Goal: Information Seeking & Learning: Learn about a topic

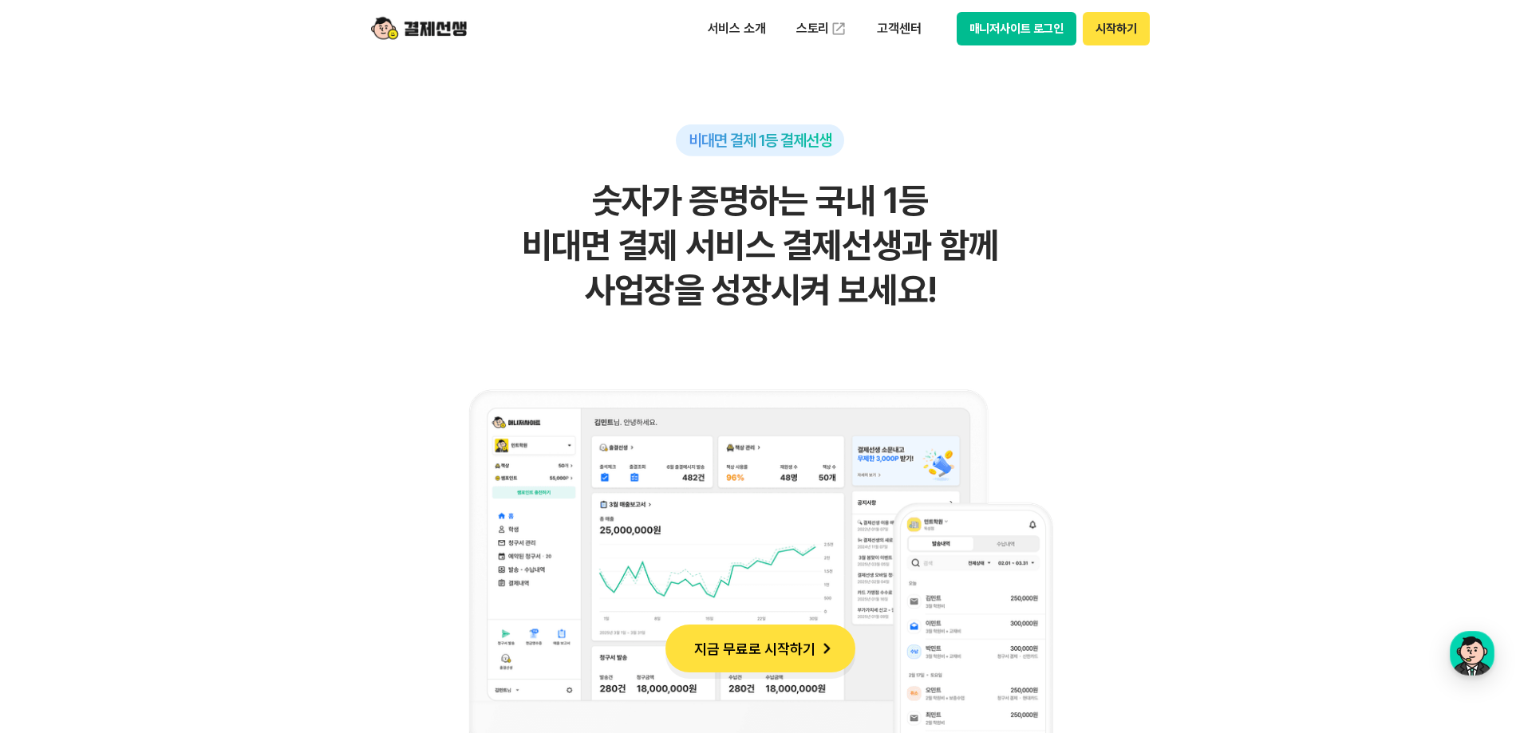
scroll to position [1037, 0]
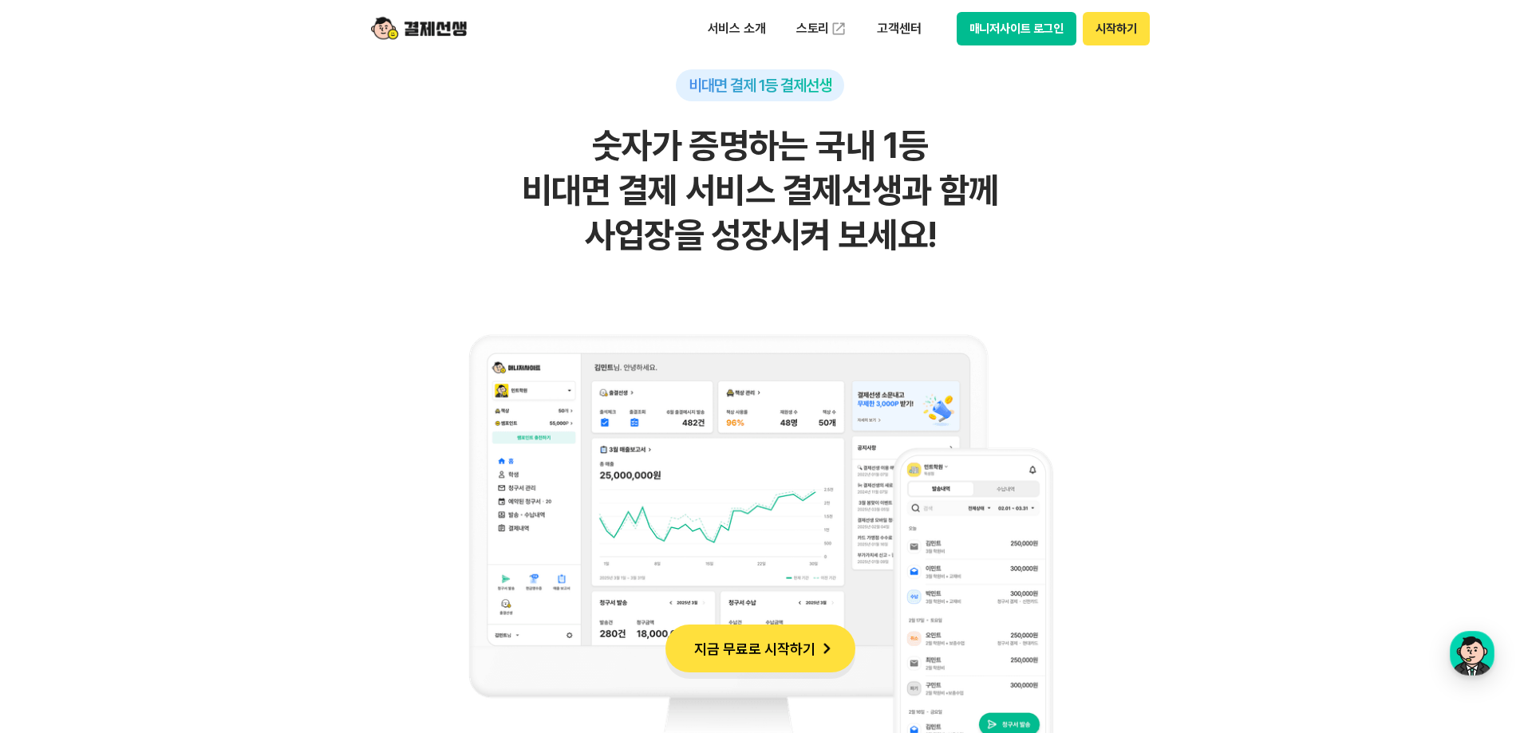
drag, startPoint x: 566, startPoint y: 140, endPoint x: 1032, endPoint y: 222, distance: 473.2
click at [1032, 222] on h2 "숫자가 증명하는 국내 1등 비대면 결제 서비스 결제선생과 함께 사업장을 성장시켜 보세요!" at bounding box center [760, 191] width 782 height 134
click at [1032, 223] on h2 "숫자가 증명하는 국내 1등 비대면 결제 서비스 결제선생과 함께 사업장을 성장시켜 보세요!" at bounding box center [760, 191] width 782 height 134
drag, startPoint x: 1052, startPoint y: 229, endPoint x: 633, endPoint y: 176, distance: 422.2
click at [633, 176] on h2 "숫자가 증명하는 국내 1등 비대면 결제 서비스 결제선생과 함께 사업장을 성장시켜 보세요!" at bounding box center [760, 191] width 782 height 134
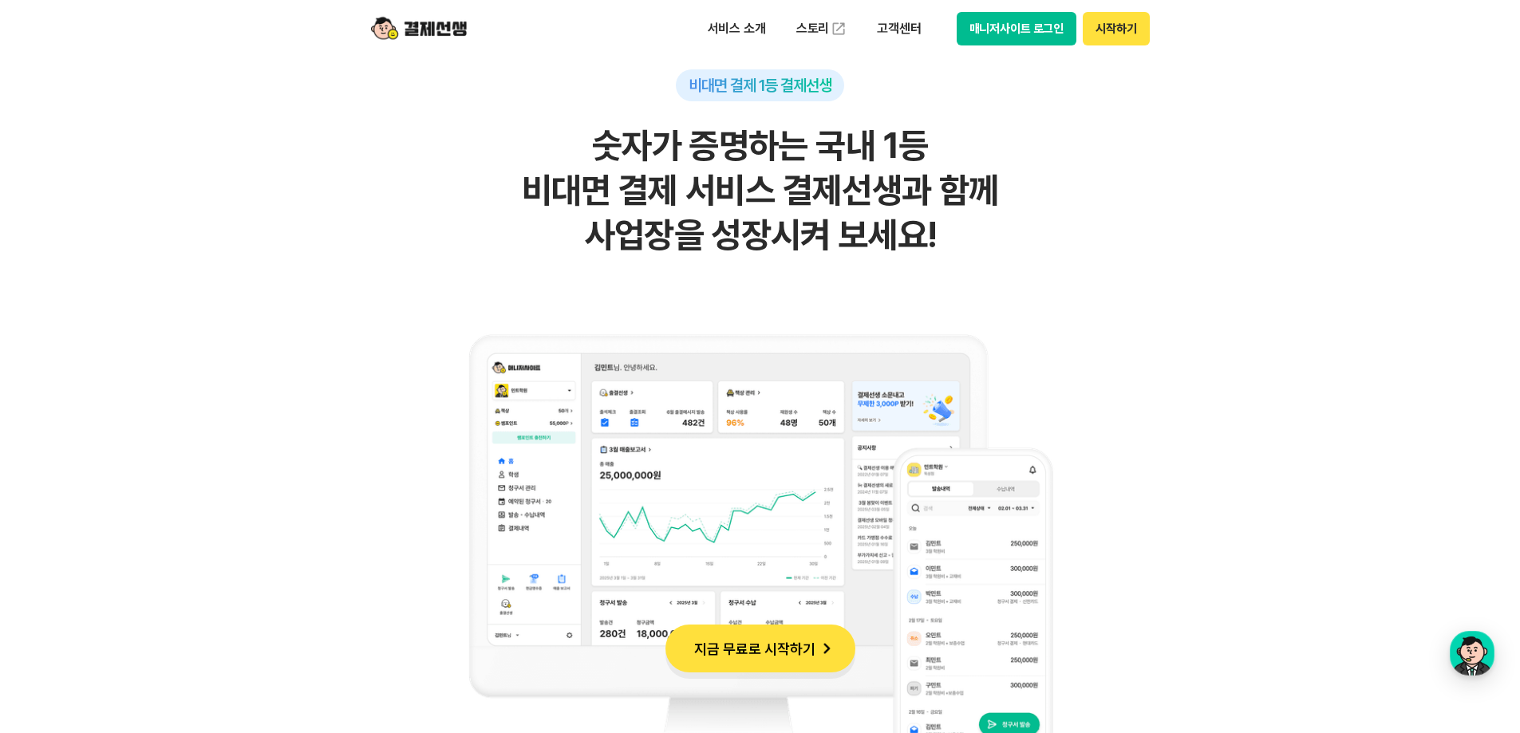
click at [633, 176] on h2 "숫자가 증명하는 국내 1등 비대면 결제 서비스 결제선생과 함께 사업장을 성장시켜 보세요!" at bounding box center [760, 191] width 782 height 134
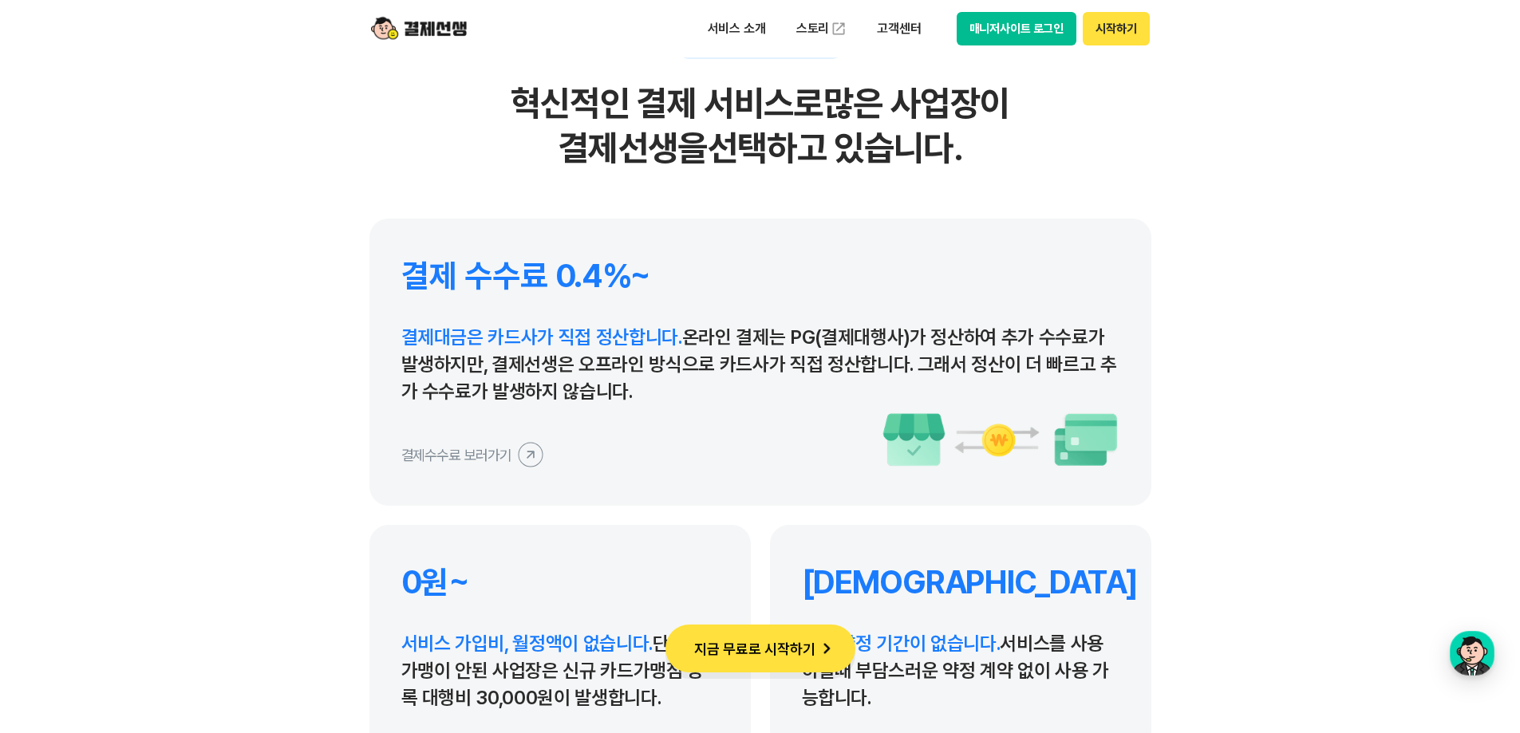
scroll to position [7341, 0]
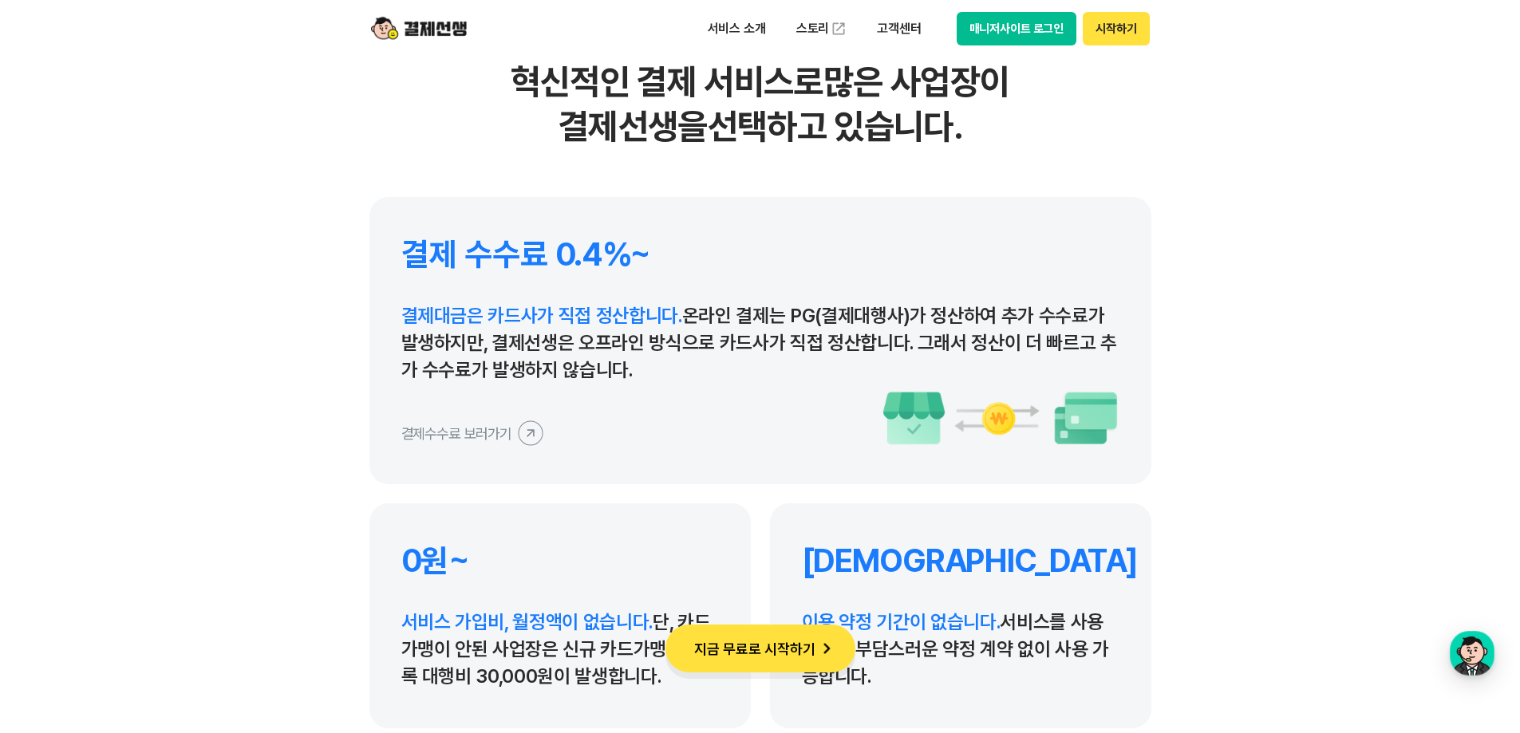
drag, startPoint x: 673, startPoint y: 357, endPoint x: 453, endPoint y: 262, distance: 239.8
click at [456, 263] on div "결제 수수료 0.4%~ 결제대금은 카드사가 직접 정산합니다. 온라인 결제는 PG(결제대행사)가 정산하여 추가 수수료가 발생하지만, 결제선생은 …" at bounding box center [760, 340] width 782 height 287
drag, startPoint x: 453, startPoint y: 262, endPoint x: 411, endPoint y: 252, distance: 43.4
click at [452, 262] on h4 "결제 수수료 0.4%~" at bounding box center [760, 254] width 718 height 38
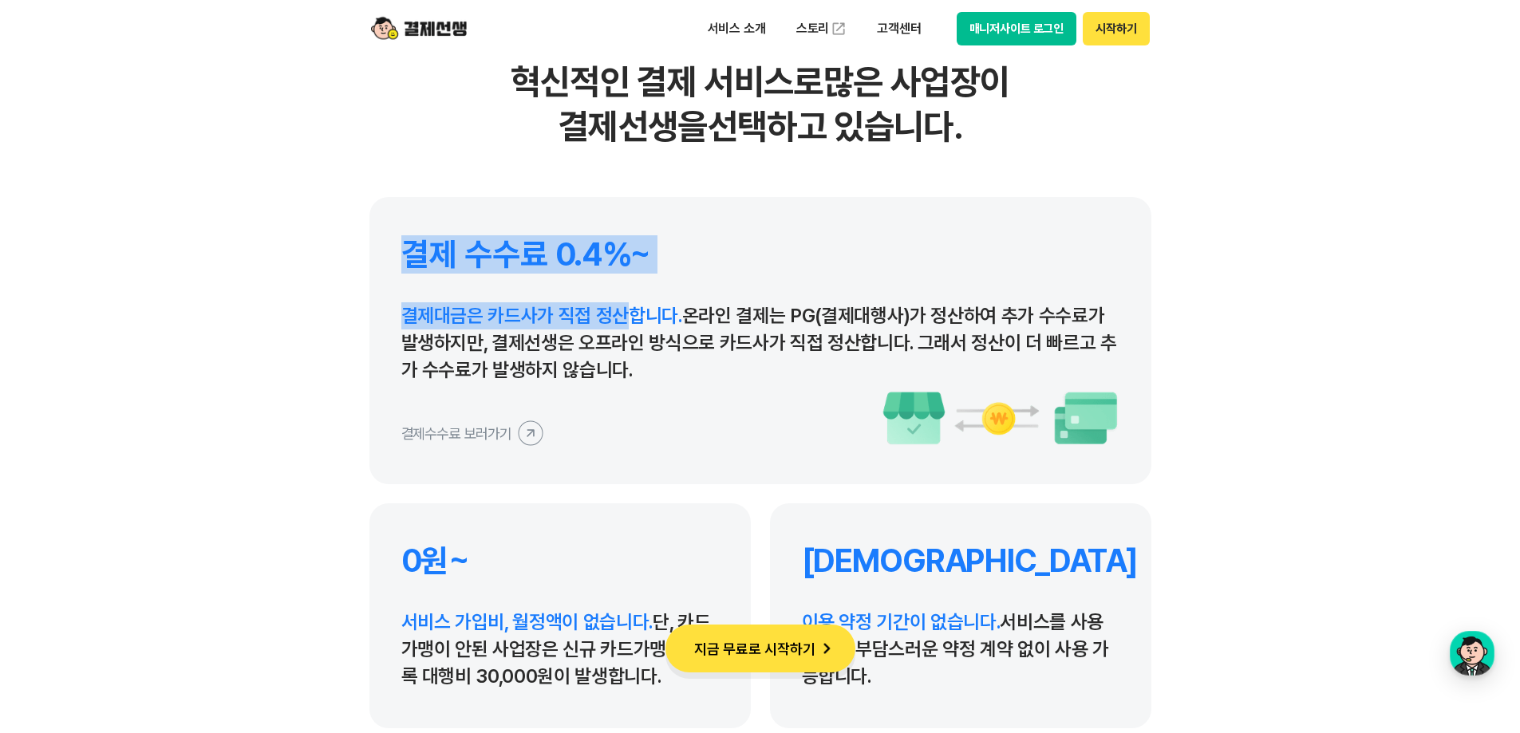
drag, startPoint x: 411, startPoint y: 252, endPoint x: 629, endPoint y: 323, distance: 229.1
click at [629, 323] on div "결제 수수료 0.4%~ 결제대금은 카드사가 직접 정산합니다. 온라인 결제는 PG(결제대행사)가 정산하여 추가 수수료가 발생하지만, 결제선생은 …" at bounding box center [760, 340] width 782 height 287
click at [629, 323] on span "결제대금은 카드사가 직접 정산합니다." at bounding box center [541, 315] width 281 height 23
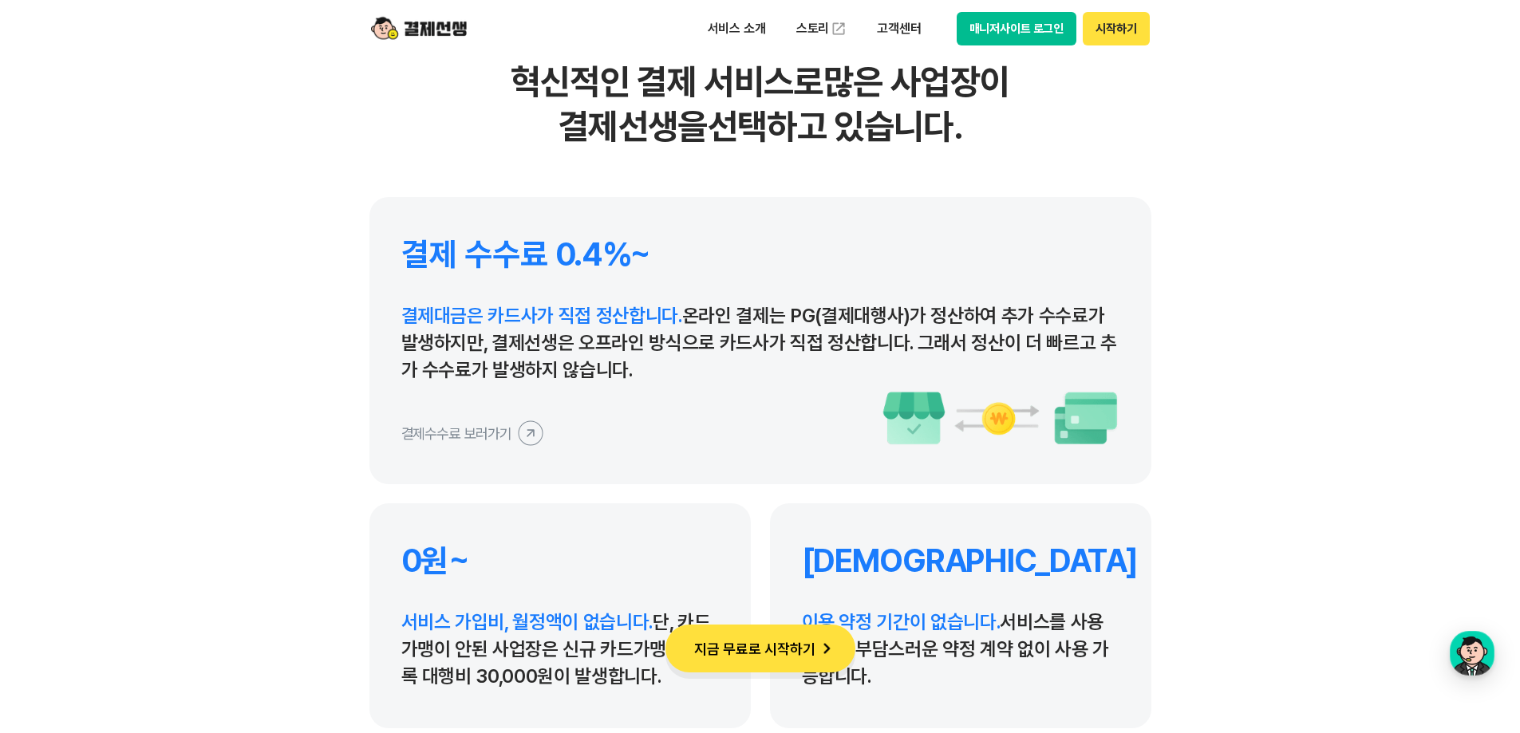
drag, startPoint x: 617, startPoint y: 363, endPoint x: 454, endPoint y: 239, distance: 204.4
click at [454, 239] on div "결제 수수료 0.4%~ 결제대금은 카드사가 직접 정산합니다. 온라인 결제는 PG(결제대행사)가 정산하여 추가 수수료가 발생하지만, 결제선생은 …" at bounding box center [760, 340] width 782 height 287
click at [454, 239] on h4 "결제 수수료 0.4%~" at bounding box center [760, 254] width 718 height 38
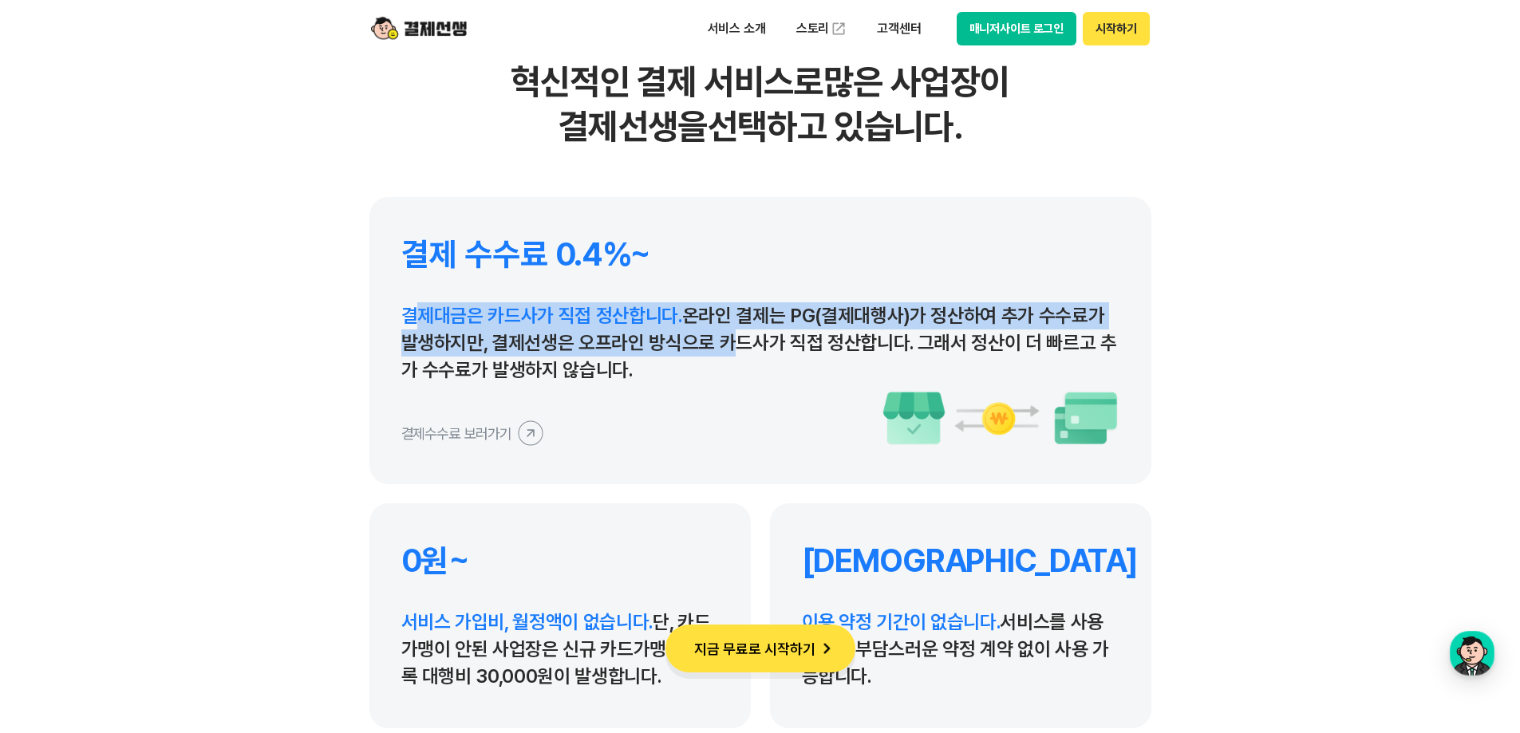
drag, startPoint x: 411, startPoint y: 317, endPoint x: 718, endPoint y: 343, distance: 308.3
click at [718, 343] on p "결제대금은 카드사가 직접 정산합니다. 온라인 결제는 PG(결제대행사)가 정산하여 추가 수수료가 발생하지만, 결제선생은 오프라인 방식으로 카드사…" at bounding box center [760, 342] width 718 height 81
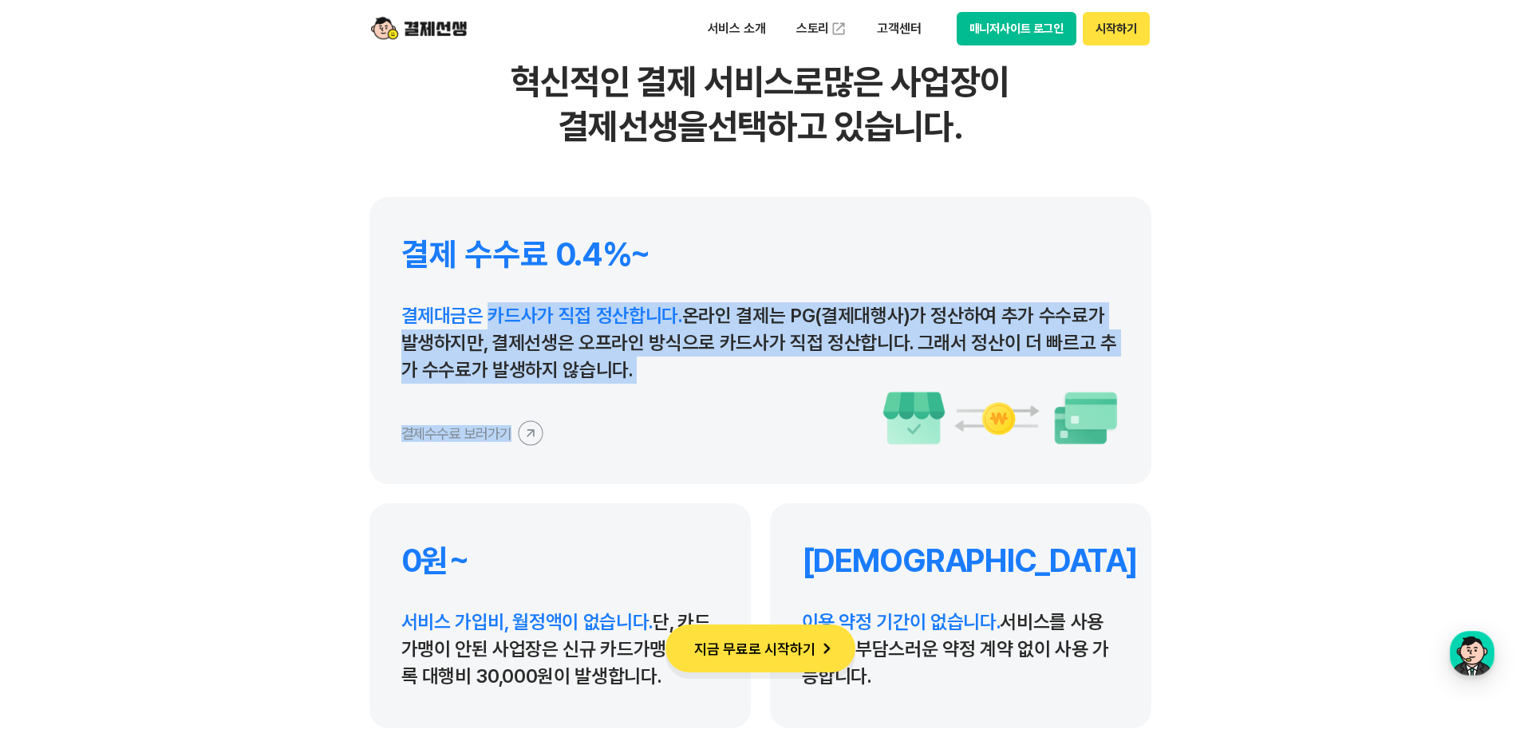
drag, startPoint x: 684, startPoint y: 381, endPoint x: 490, endPoint y: 317, distance: 204.4
click at [492, 318] on div "결제 수수료 0.4%~ 결제대금은 카드사가 직접 정산합니다. 온라인 결제는 PG(결제대행사)가 정산하여 추가 수수료가 발생하지만, 결제선생은 …" at bounding box center [760, 340] width 782 height 287
click at [488, 317] on span "결제대금은 카드사가 직접 정산합니다." at bounding box center [541, 315] width 281 height 23
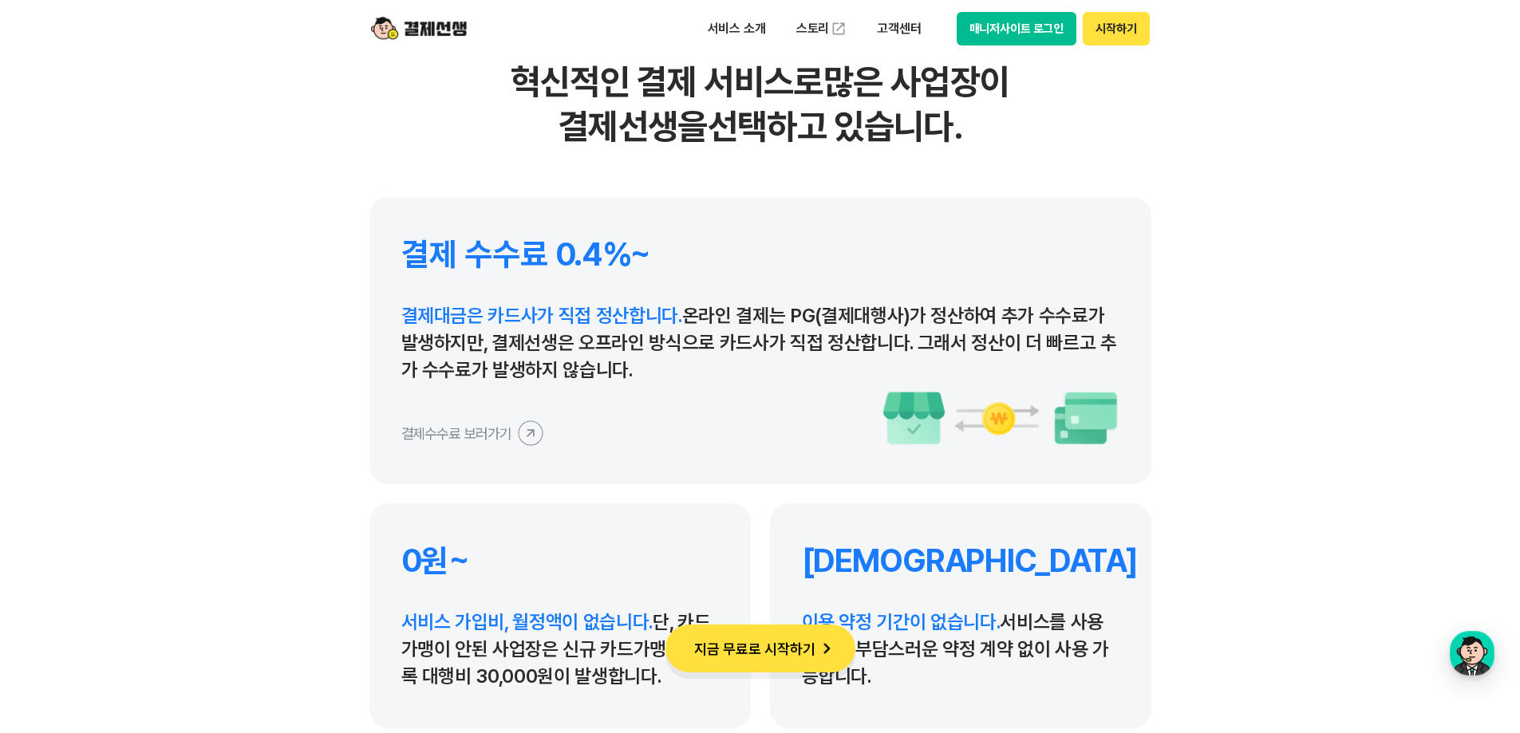
click at [404, 329] on p "결제대금은 카드사가 직접 정산합니다. 온라인 결제는 PG(결제대행사)가 정산하여 추가 수수료가 발생하지만, 결제선생은 오프라인 방식으로 카드사…" at bounding box center [760, 342] width 718 height 81
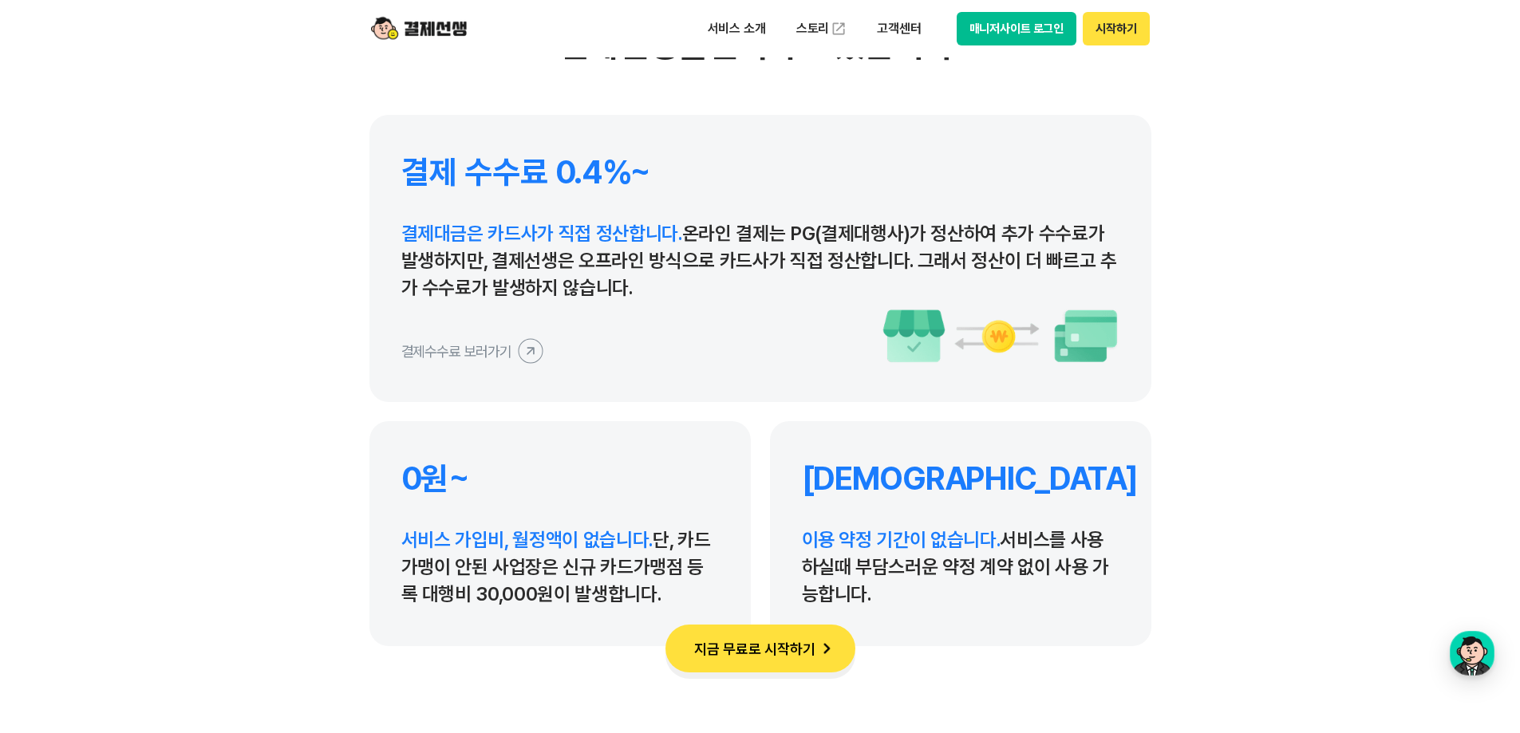
scroll to position [7500, 0]
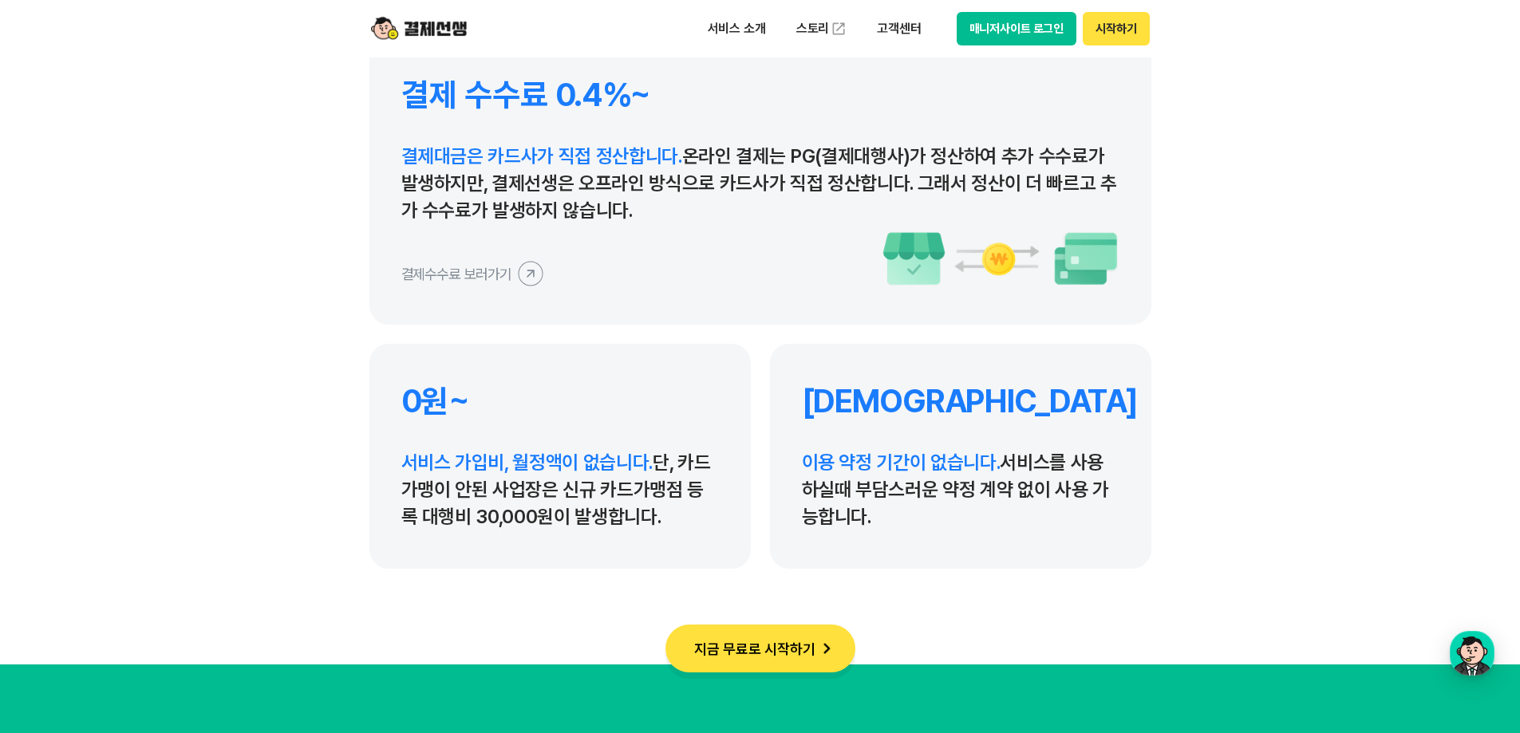
drag, startPoint x: 653, startPoint y: 523, endPoint x: 439, endPoint y: 449, distance: 226.8
click at [439, 449] on p "서비스 가입비, 월정액이 없습니다. 단, 카드가맹이 안된 사업장은 신규 카드가맹점 등록 대행비 30,000원이 발생합니다." at bounding box center [560, 489] width 318 height 81
click at [409, 448] on div "0원~ 서비스 가입비, 월정액이 없습니다. 단, 카드가맹이 안된 사업장은 신규 카드가맹점 등록 대행비 30,000원이 발생합니다." at bounding box center [559, 456] width 381 height 225
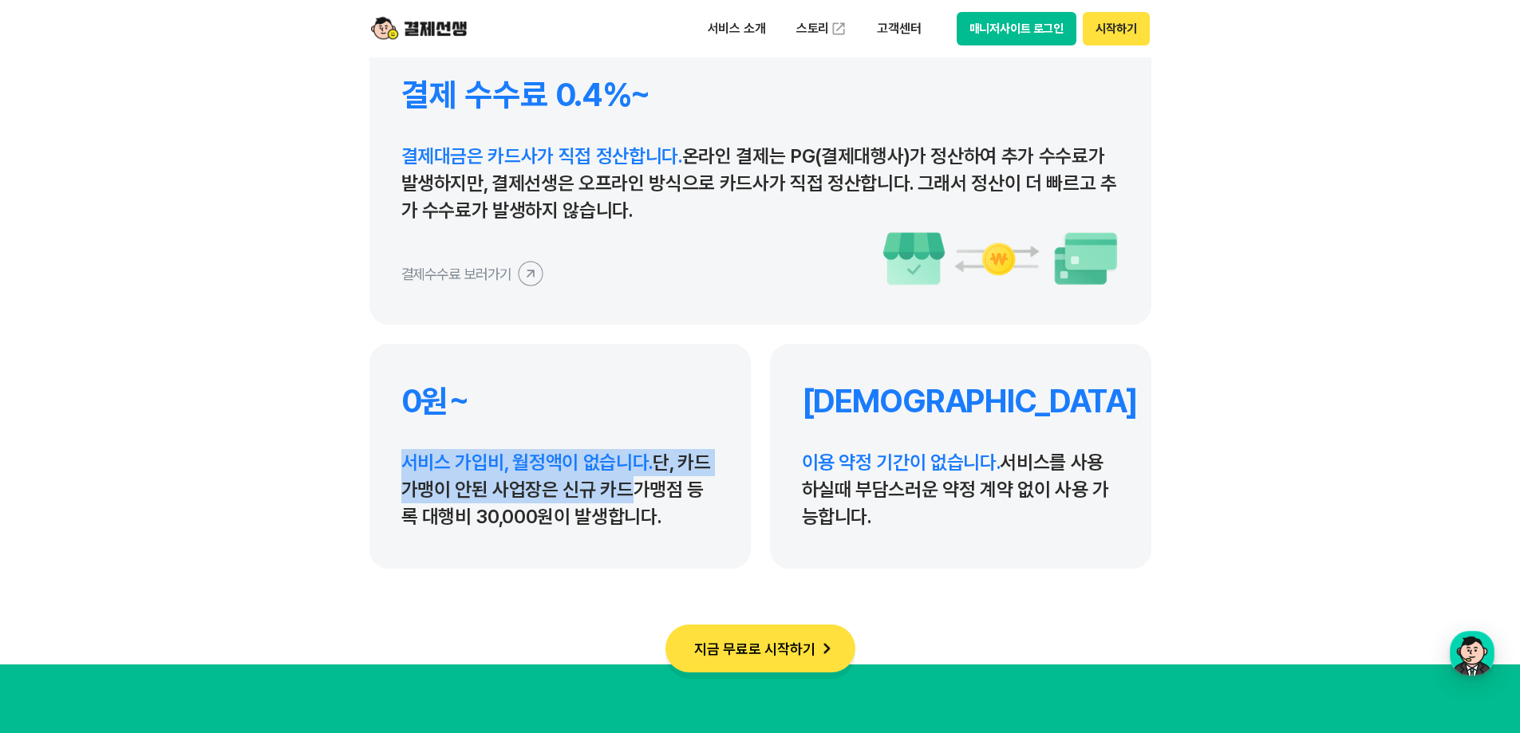
drag, startPoint x: 374, startPoint y: 447, endPoint x: 614, endPoint y: 491, distance: 244.2
click at [614, 491] on div "0원~ 서비스 가입비, 월정액이 없습니다. 단, 카드가맹이 안된 사업장은 신규 카드가맹점 등록 대행비 30,000원이 발생합니다." at bounding box center [559, 456] width 381 height 225
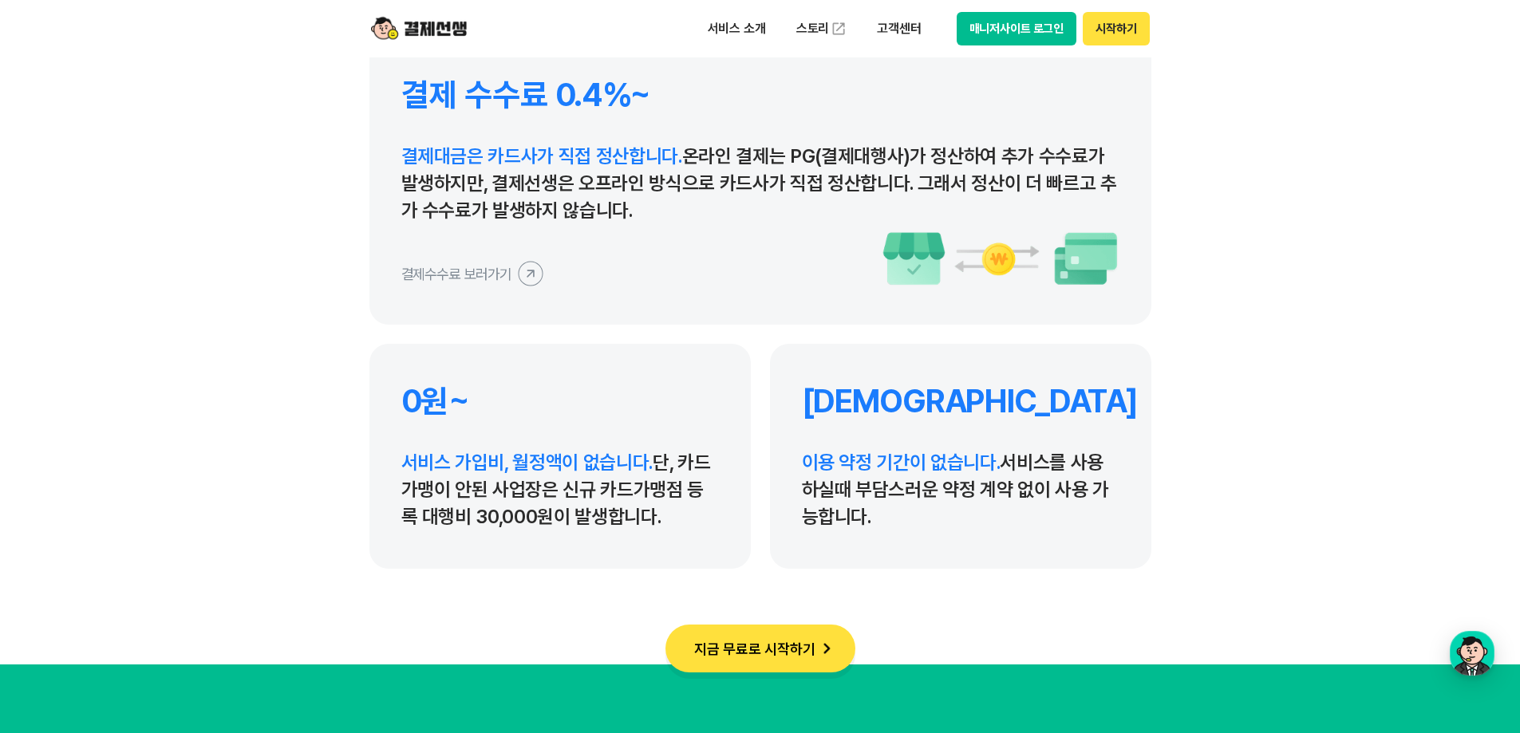
click at [682, 522] on p "서비스 가입비, 월정액이 없습니다. 단, 카드가맹이 안된 사업장은 신규 카드가맹점 등록 대행비 30,000원이 발생합니다." at bounding box center [560, 489] width 318 height 81
drag, startPoint x: 667, startPoint y: 502, endPoint x: 656, endPoint y: 459, distance: 44.5
click at [656, 459] on p "서비스 가입비, 월정액이 없습니다. 단, 카드가맹이 안된 사업장은 신규 카드가맹점 등록 대행비 30,000원이 발생합니다." at bounding box center [560, 489] width 318 height 81
drag, startPoint x: 656, startPoint y: 459, endPoint x: 650, endPoint y: 446, distance: 13.9
click at [656, 459] on p "서비스 가입비, 월정액이 없습니다. 단, 카드가맹이 안된 사업장은 신규 카드가맹점 등록 대행비 30,000원이 발생합니다." at bounding box center [560, 489] width 318 height 81
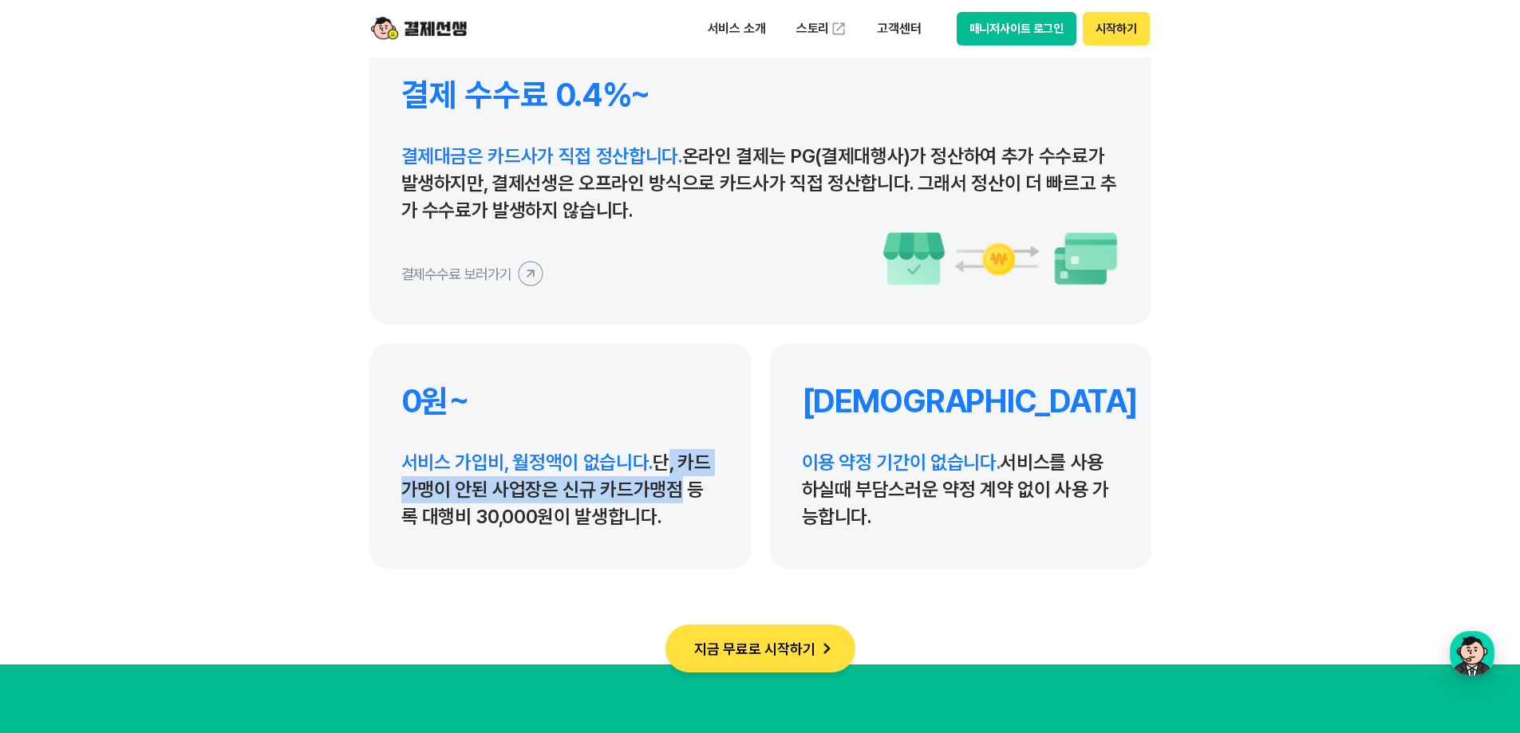
drag, startPoint x: 650, startPoint y: 446, endPoint x: 691, endPoint y: 514, distance: 79.1
click at [691, 514] on div "0원~ 서비스 가입비, 월정액이 없습니다. 단, 카드가맹이 안된 사업장은 신규 카드가맹점 등록 대행비 30,000원이 발생합니다." at bounding box center [559, 456] width 381 height 225
click at [691, 514] on p "서비스 가입비, 월정액이 없습니다. 단, 카드가맹이 안된 사업장은 신규 카드가맹점 등록 대행비 30,000원이 발생합니다." at bounding box center [560, 489] width 318 height 81
drag, startPoint x: 693, startPoint y: 517, endPoint x: 914, endPoint y: 520, distance: 221.0
click at [914, 520] on div "결제 수수료 0.4%~ 결제대금은 카드사가 직접 정산합니다. 온라인 결제는 PG(결제대행사)가 정산하여 추가 수수료가 발생하지만, 결제선생은 …" at bounding box center [760, 303] width 782 height 531
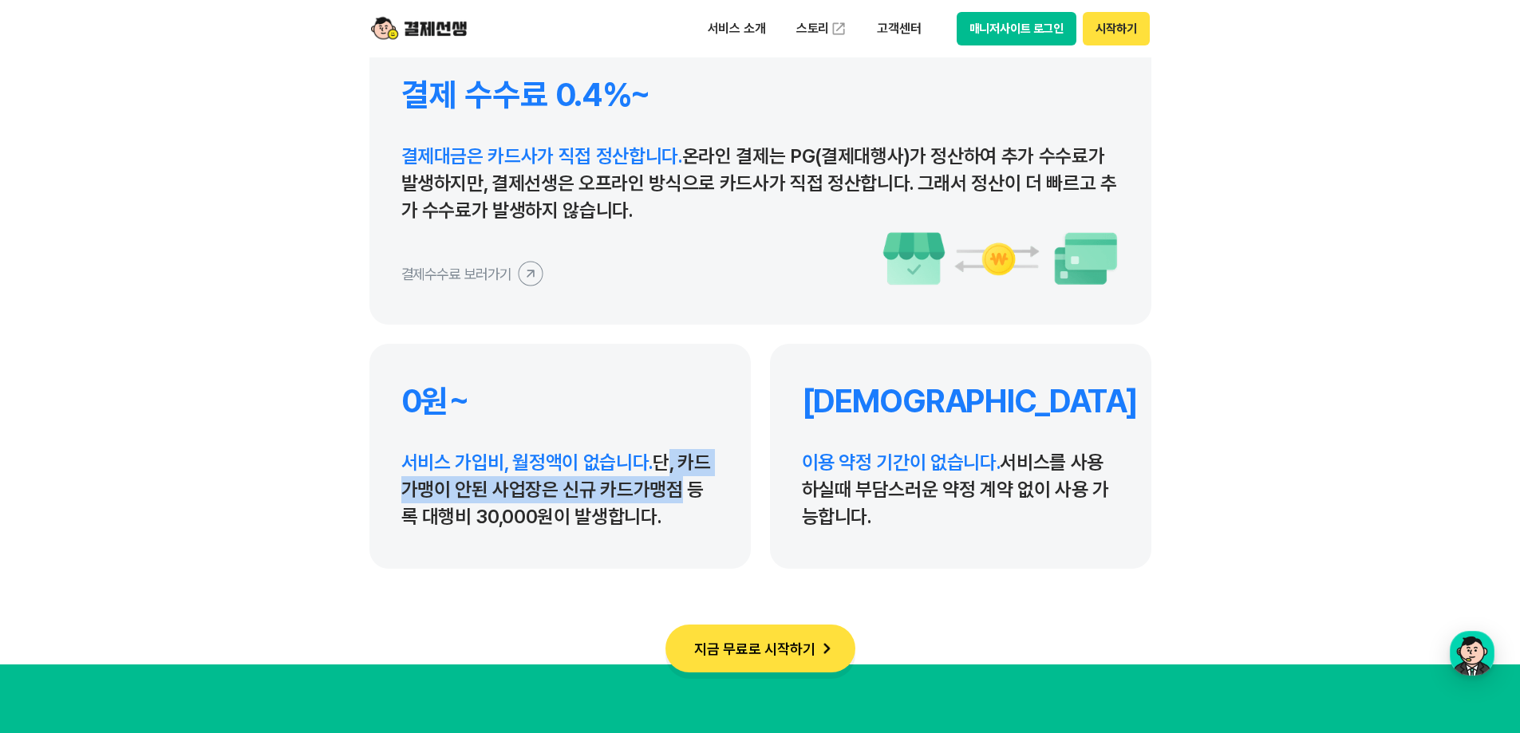
click at [914, 520] on p "이용 약정 기간이 없습니다. 서비스를 사용하실때 부담스러운 약정 계약 없이 사용 가능합니다." at bounding box center [961, 489] width 318 height 81
click at [532, 274] on icon at bounding box center [530, 273] width 36 height 36
